Goal: Obtain resource: Download file/media

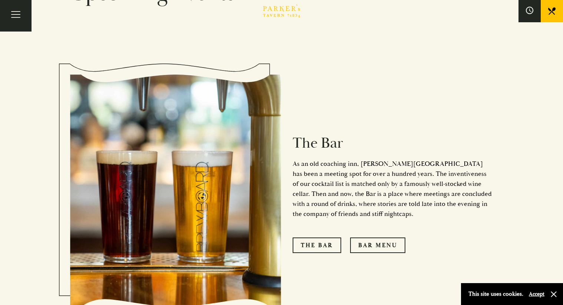
scroll to position [545, 0]
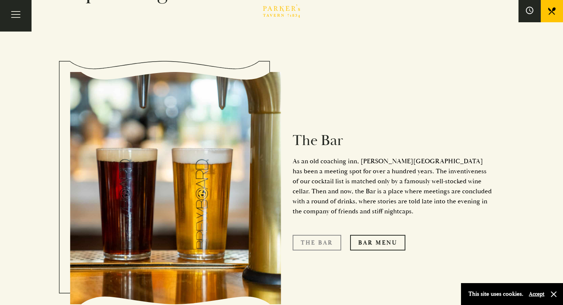
click at [312, 235] on link "The Bar" at bounding box center [317, 243] width 49 height 16
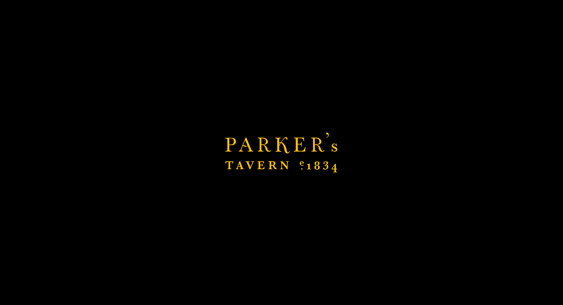
scroll to position [690, 0]
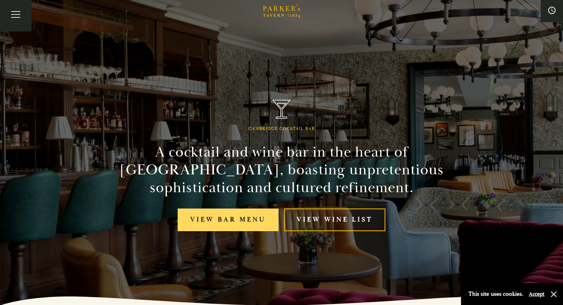
click at [241, 221] on link "View bar menu" at bounding box center [228, 219] width 101 height 23
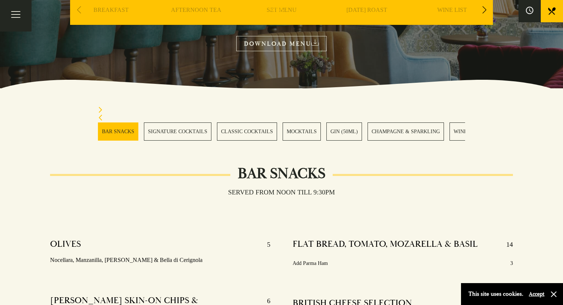
scroll to position [135, 0]
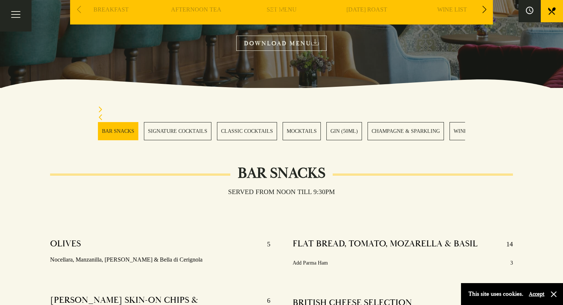
click at [454, 134] on link "WINES" at bounding box center [462, 131] width 25 height 18
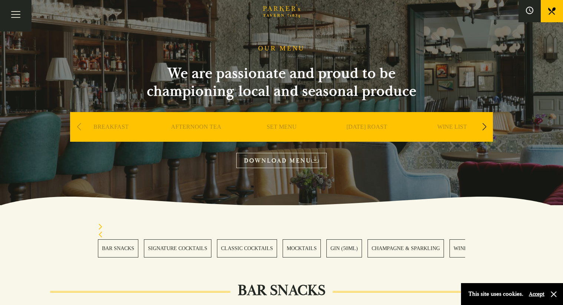
scroll to position [19, 0]
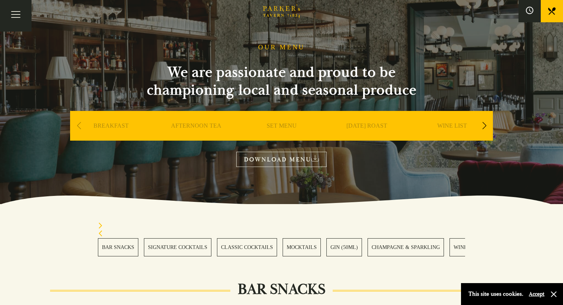
click at [283, 158] on link "DOWNLOAD MENU" at bounding box center [281, 159] width 90 height 15
